Goal: Information Seeking & Learning: Find specific fact

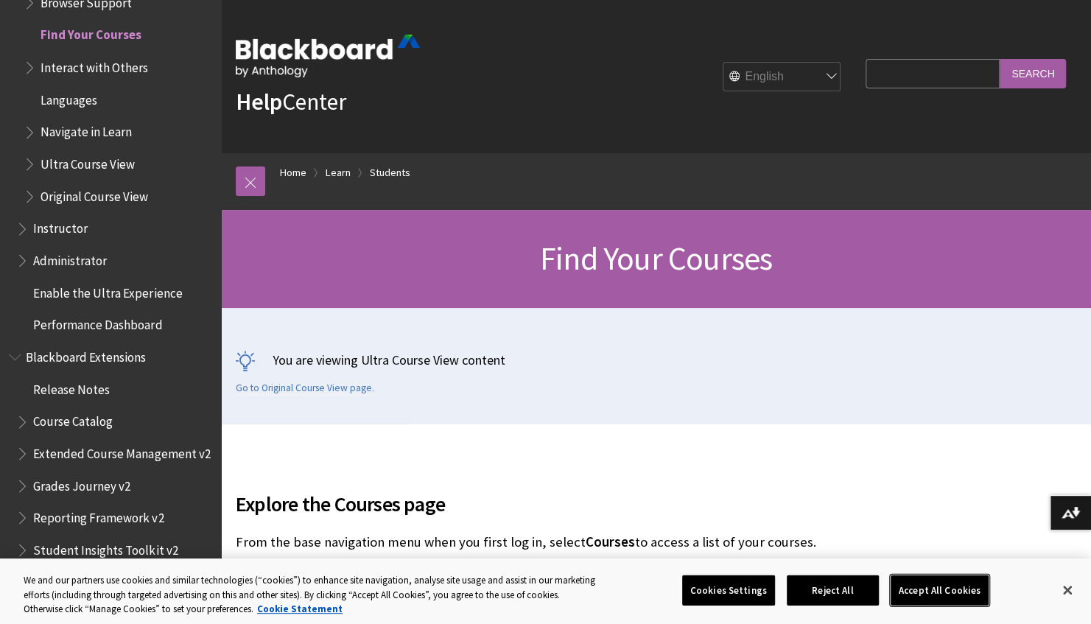
click at [951, 594] on button "Accept All Cookies" at bounding box center [939, 589] width 98 height 31
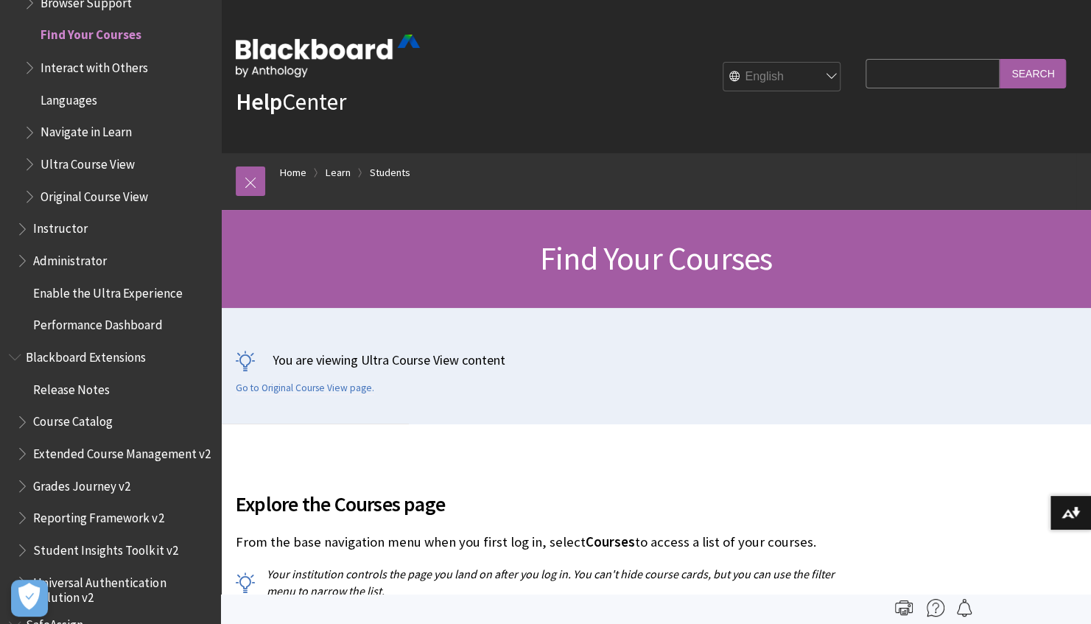
click at [876, 72] on input "Search Query" at bounding box center [932, 73] width 134 height 29
type input "where to find recordings"
click at [999, 59] on input "Search" at bounding box center [1032, 73] width 66 height 29
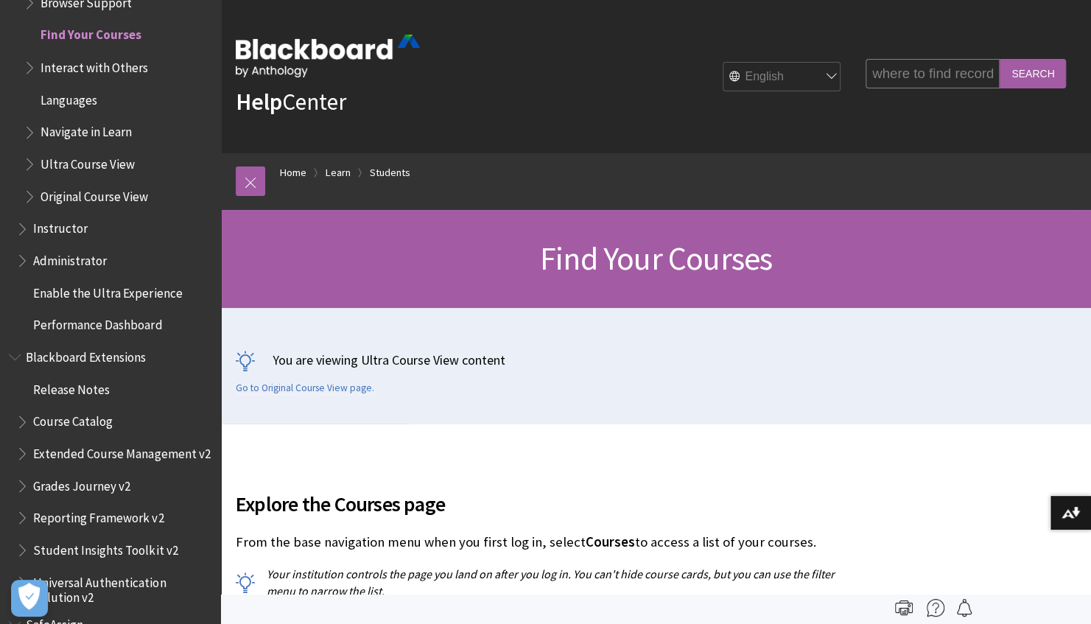
click at [1038, 85] on input "Search" at bounding box center [1032, 73] width 66 height 29
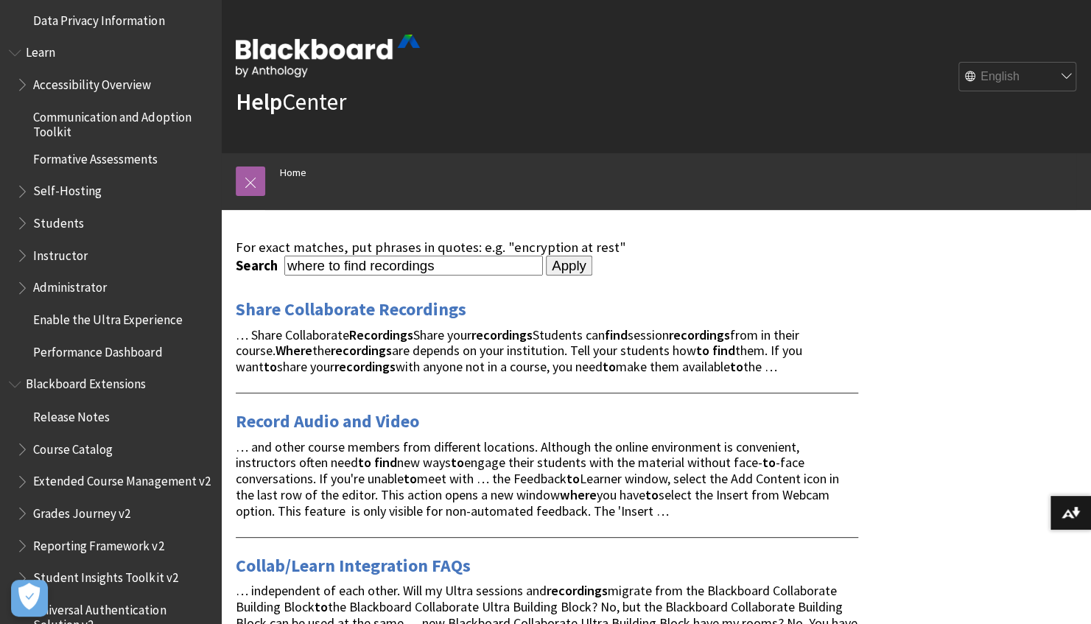
scroll to position [1243, 0]
